Goal: Information Seeking & Learning: Learn about a topic

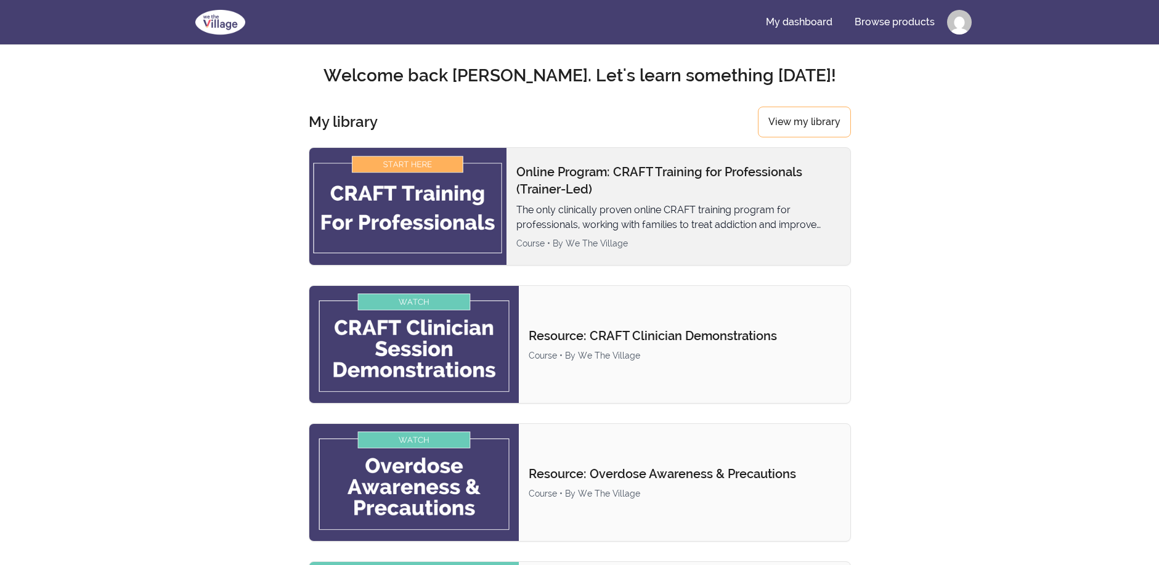
click at [415, 225] on img at bounding box center [407, 206] width 197 height 117
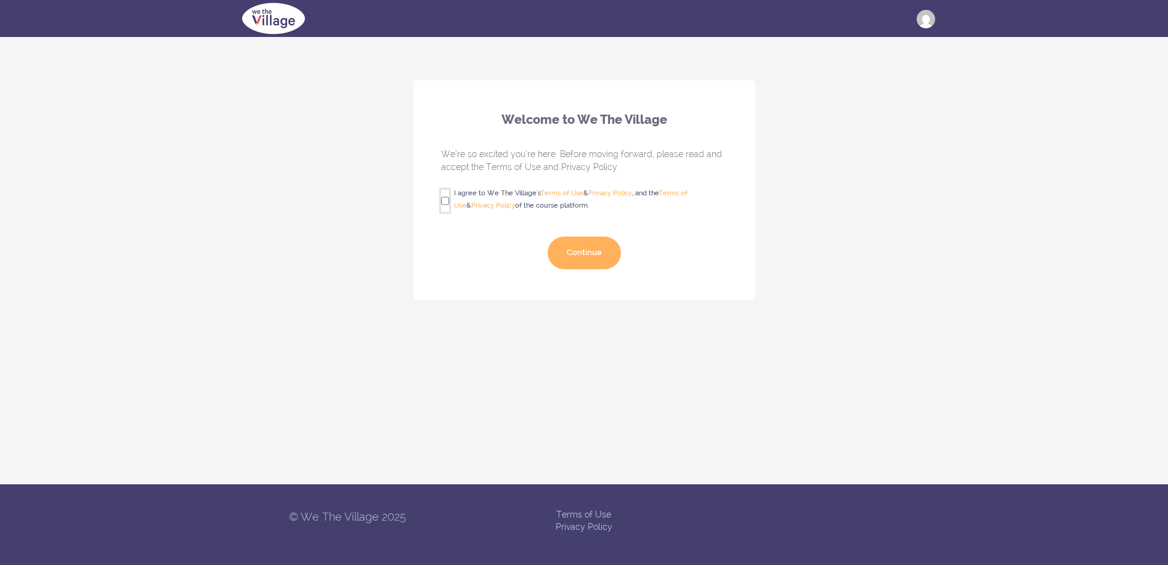
click at [445, 198] on input "I agree to We The Village's Terms of Use & Privacy Policy , and the Terms of Us…" at bounding box center [445, 201] width 8 height 22
checkbox input "true"
click at [592, 254] on button "Continue" at bounding box center [584, 253] width 73 height 33
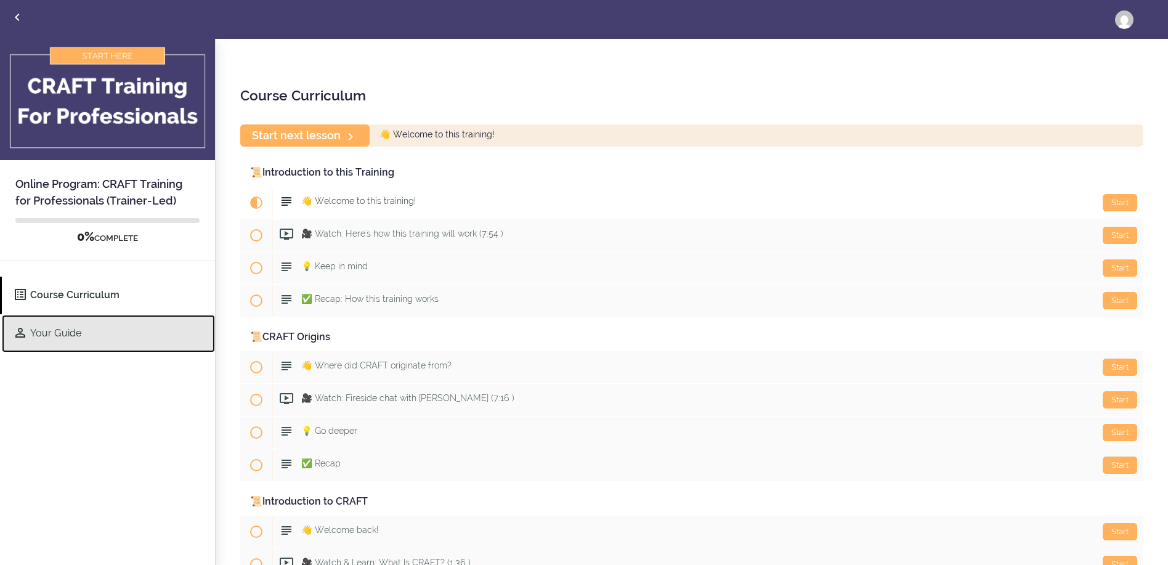
click at [75, 328] on link "Your Guide" at bounding box center [108, 334] width 213 height 38
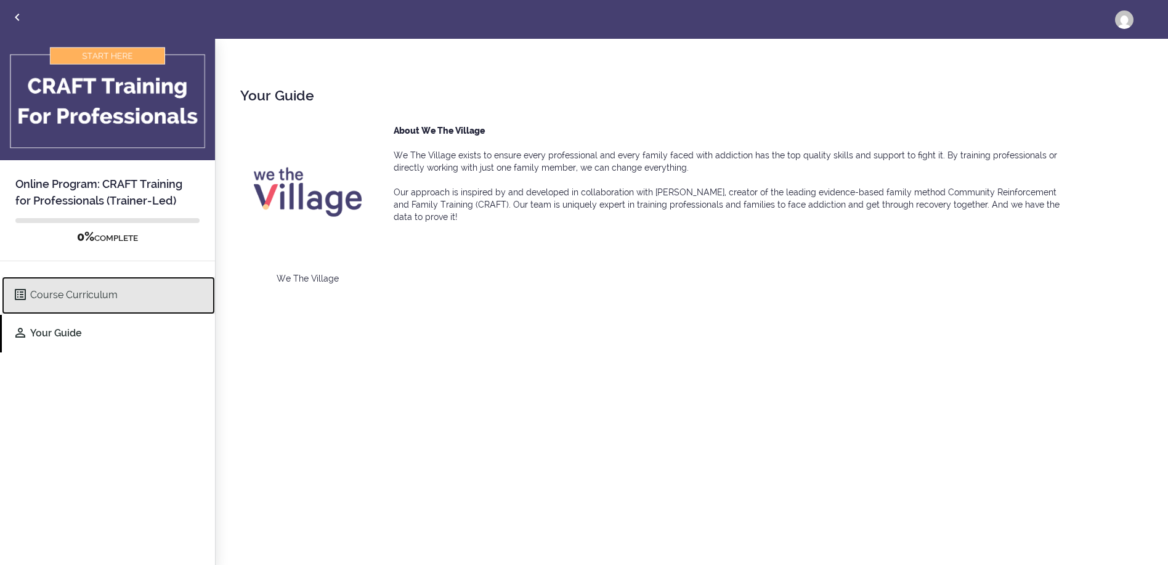
click at [76, 303] on link "Course Curriculum" at bounding box center [108, 296] width 213 height 38
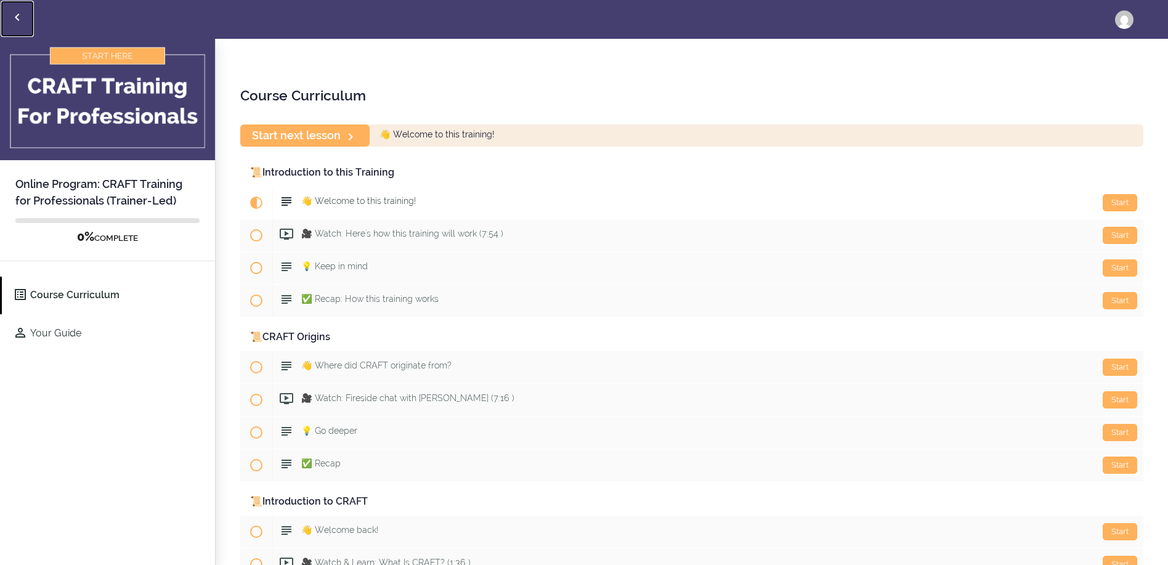
click at [20, 17] on icon "Back to courses" at bounding box center [17, 17] width 15 height 15
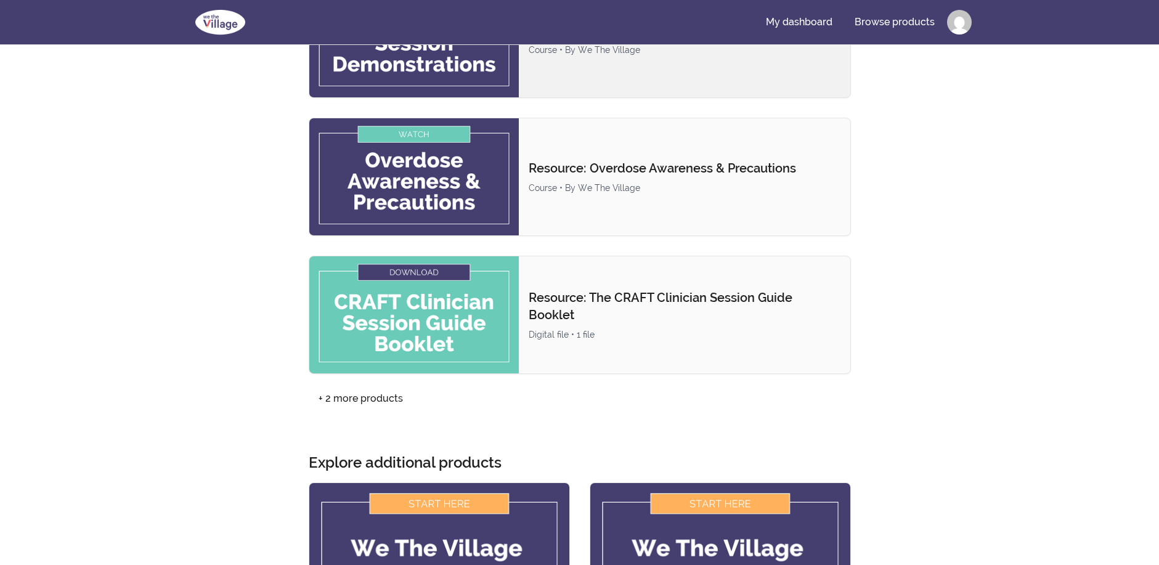
scroll to position [308, 0]
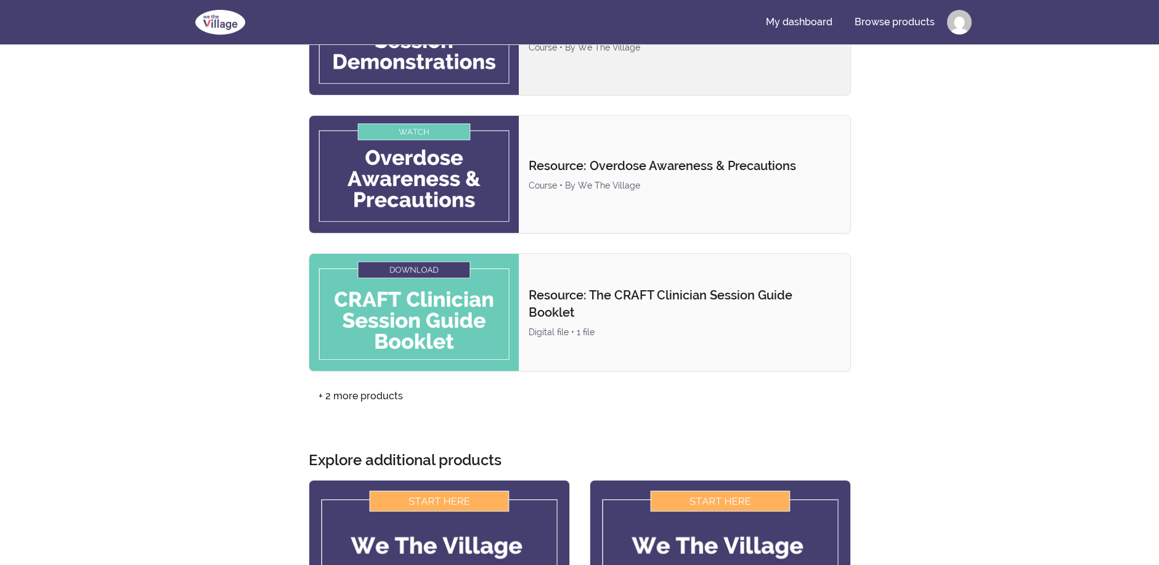
click at [484, 339] on img at bounding box center [413, 312] width 209 height 117
